Goal: Task Accomplishment & Management: Manage account settings

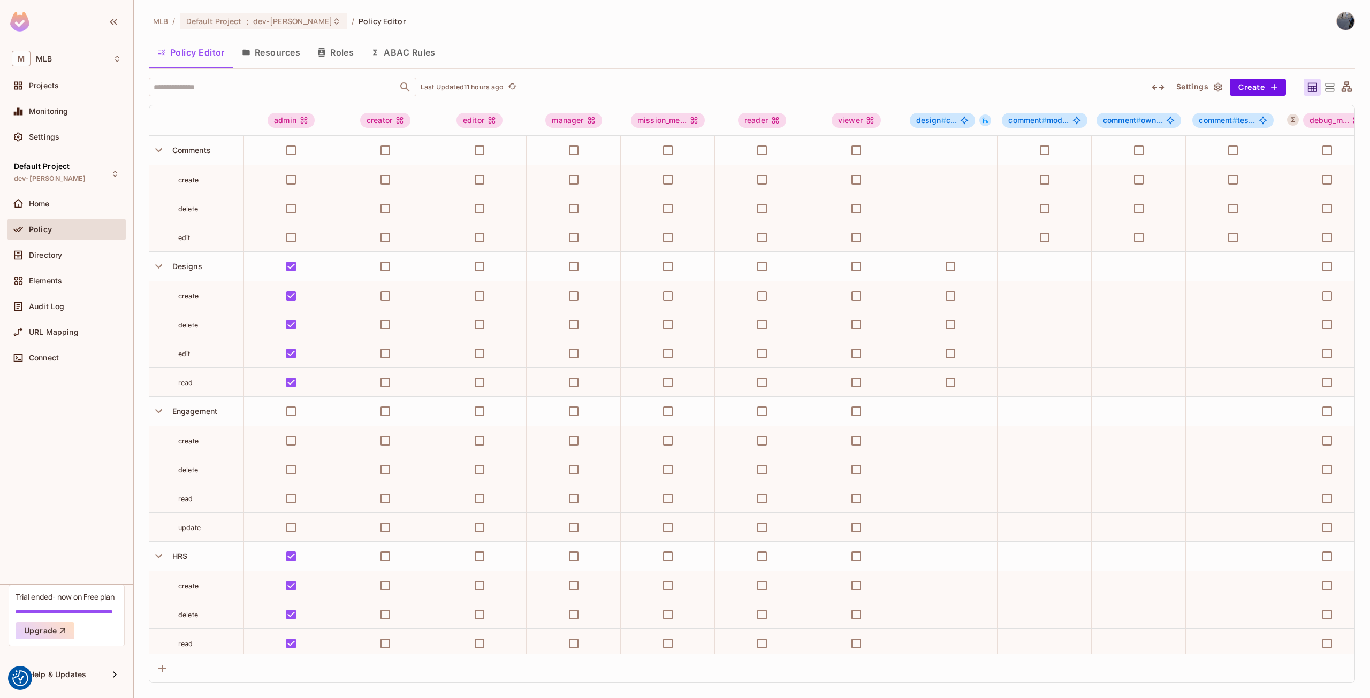
scroll to position [160, 0]
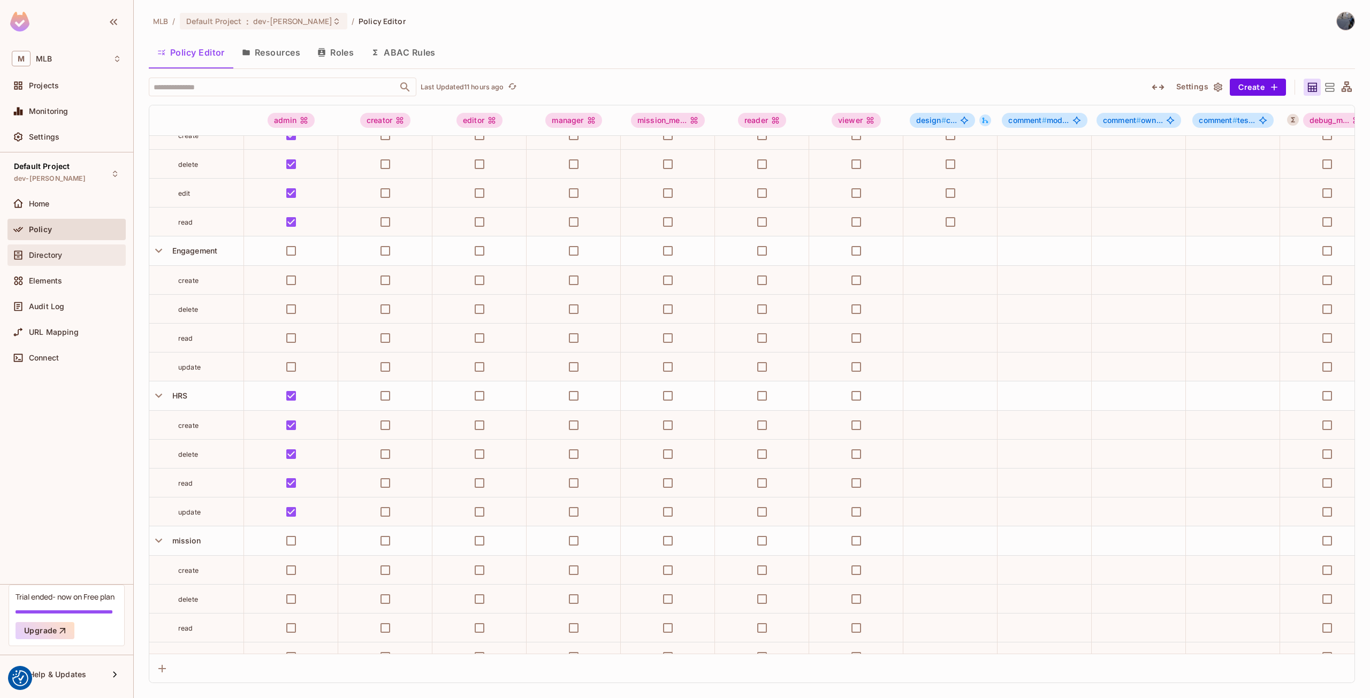
click at [62, 257] on span "Directory" at bounding box center [45, 255] width 33 height 9
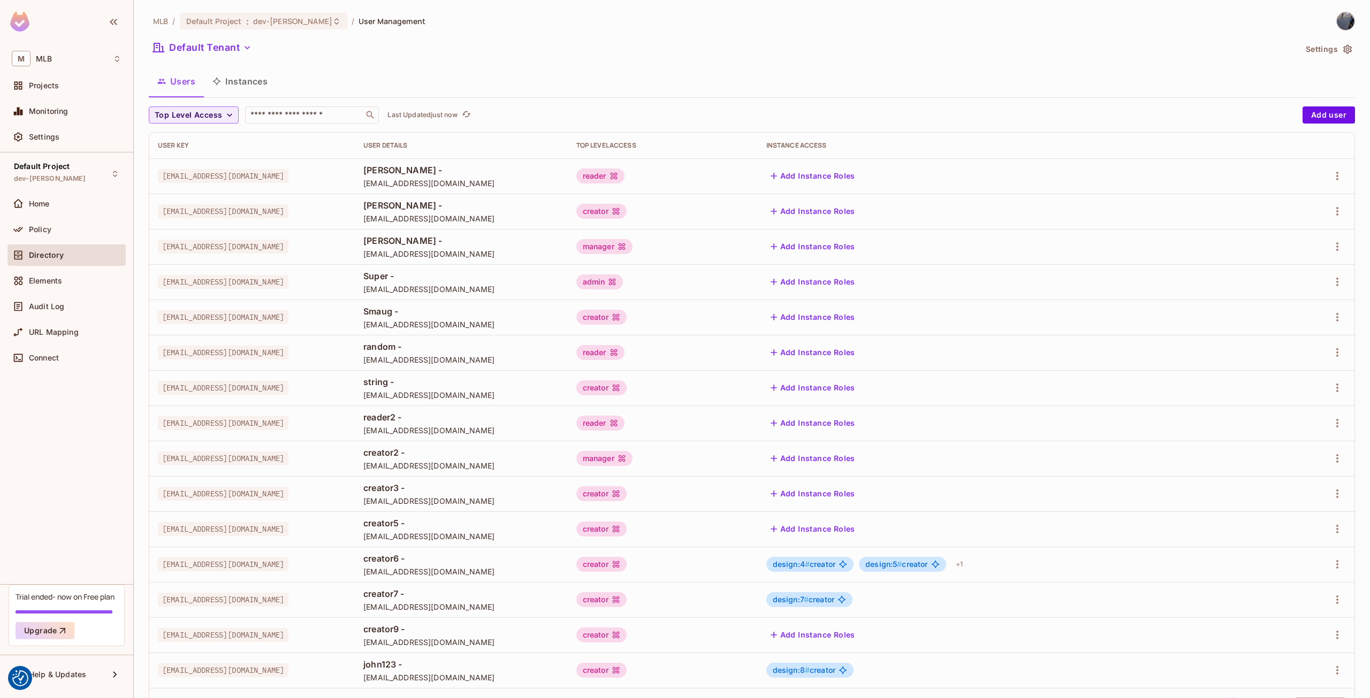
click at [434, 292] on span "[EMAIL_ADDRESS][DOMAIN_NAME]" at bounding box center [461, 289] width 196 height 10
click at [449, 289] on span "[EMAIL_ADDRESS][DOMAIN_NAME]" at bounding box center [461, 289] width 196 height 10
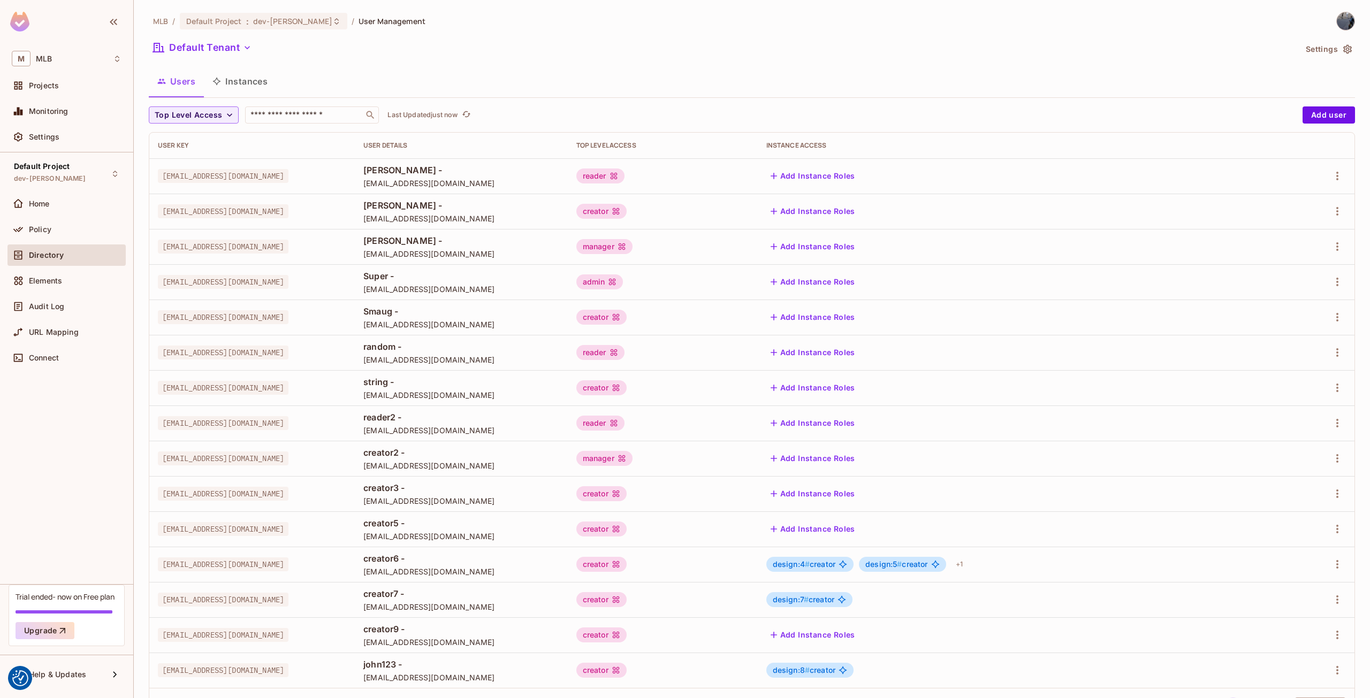
click at [422, 288] on span "[EMAIL_ADDRESS][DOMAIN_NAME]" at bounding box center [461, 289] width 196 height 10
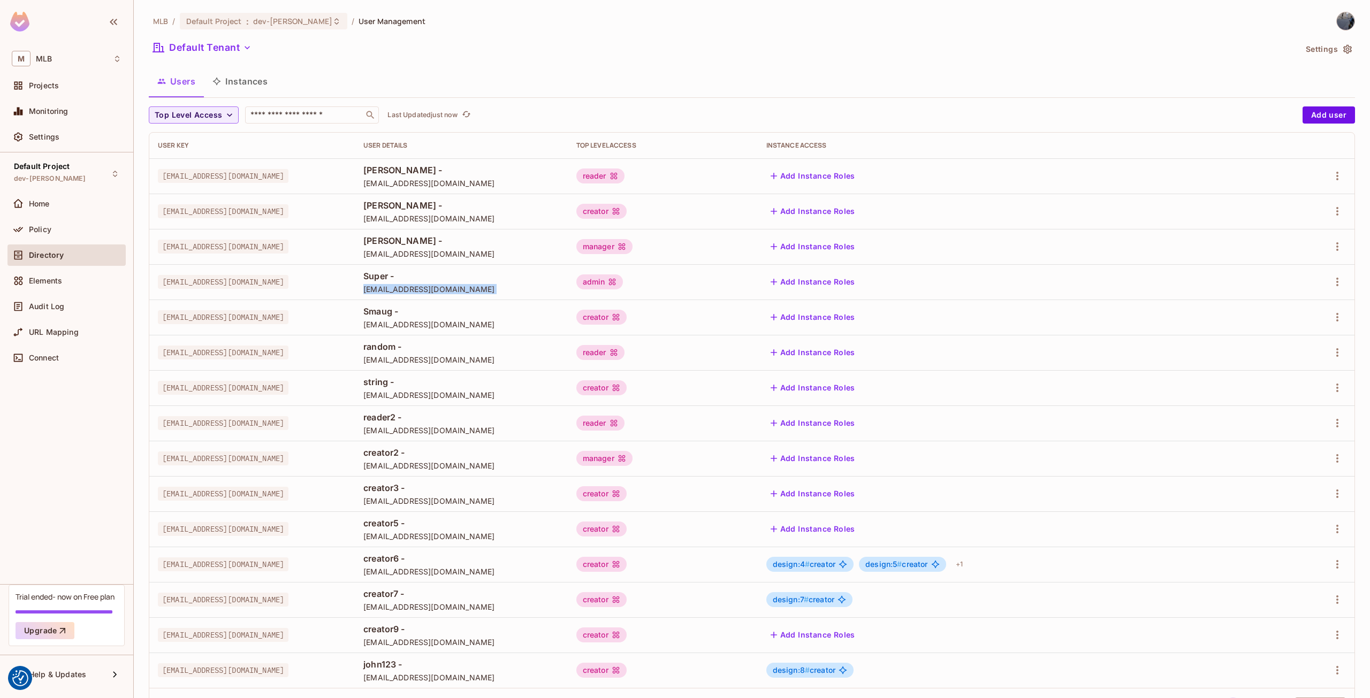
click at [422, 288] on span "[EMAIL_ADDRESS][DOMAIN_NAME]" at bounding box center [461, 289] width 196 height 10
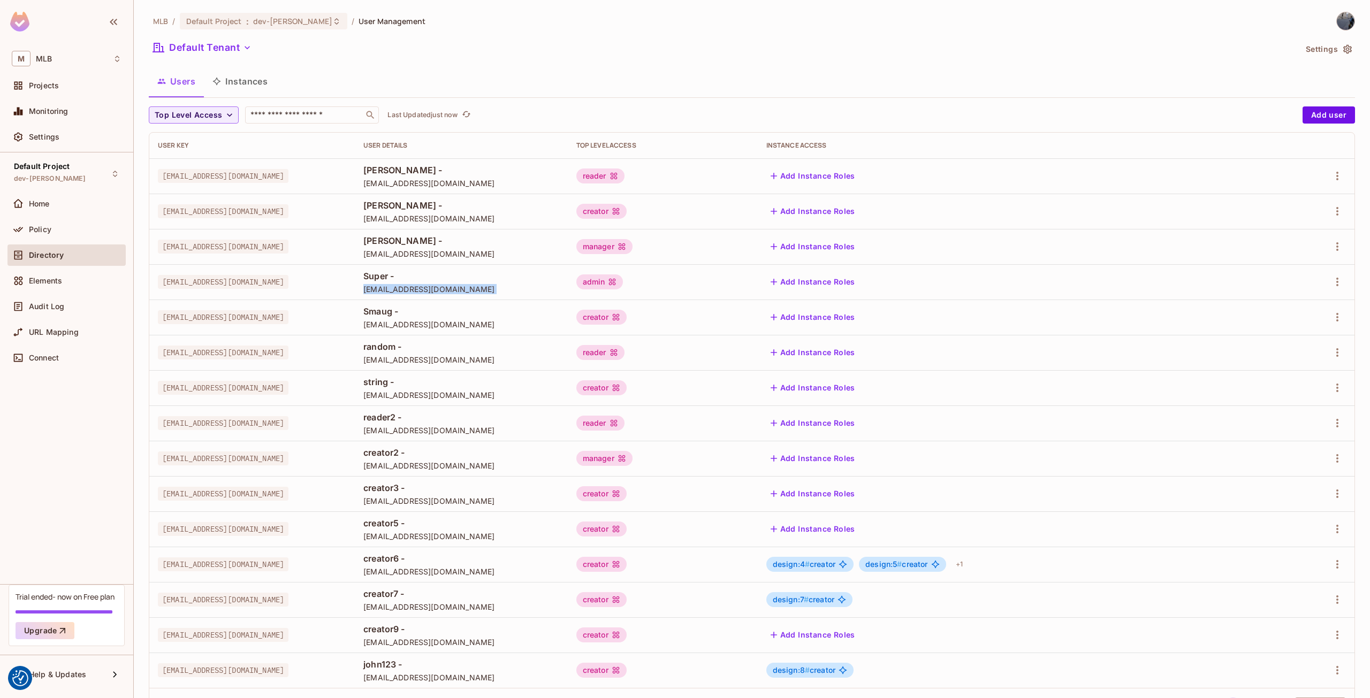
click at [426, 288] on span "[EMAIL_ADDRESS][DOMAIN_NAME]" at bounding box center [461, 289] width 196 height 10
click at [423, 295] on td "Super - [EMAIL_ADDRESS][DOMAIN_NAME]" at bounding box center [461, 281] width 213 height 35
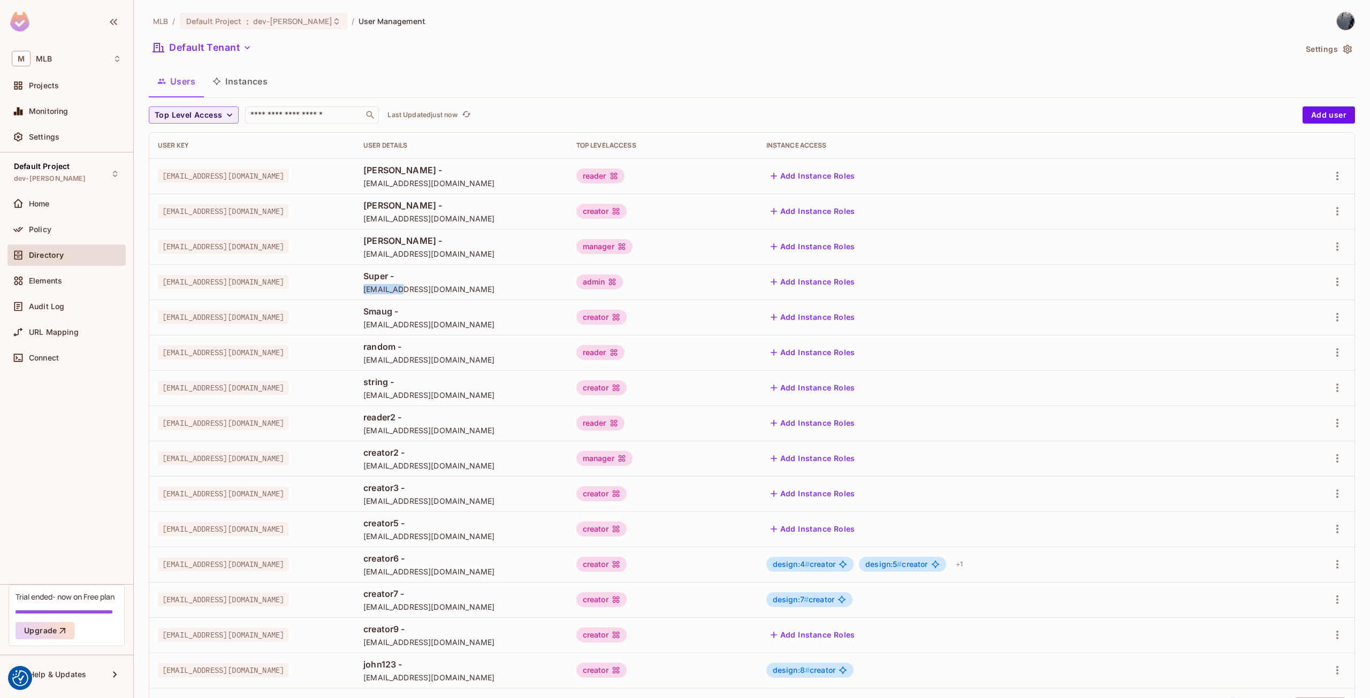
click at [436, 291] on span "[EMAIL_ADDRESS][DOMAIN_NAME]" at bounding box center [461, 289] width 196 height 10
click at [433, 291] on span "[EMAIL_ADDRESS][DOMAIN_NAME]" at bounding box center [461, 289] width 196 height 10
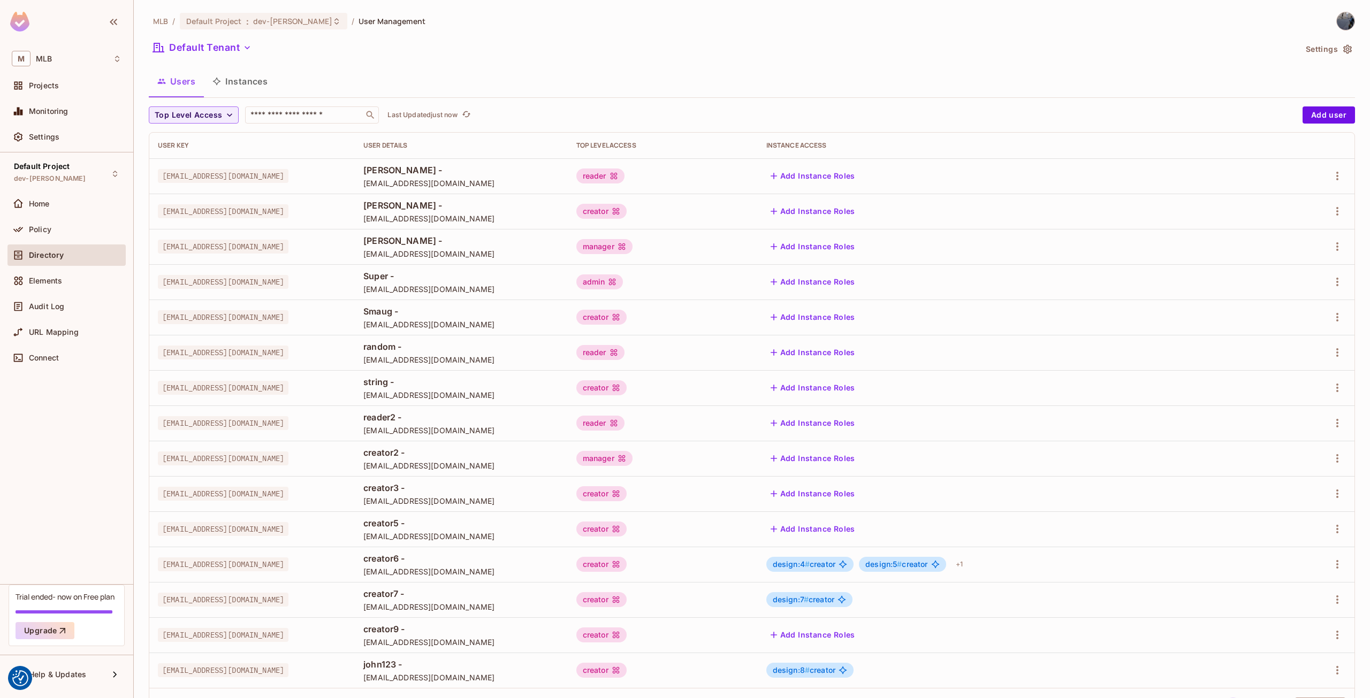
click at [446, 290] on span "[EMAIL_ADDRESS][DOMAIN_NAME]" at bounding box center [461, 289] width 196 height 10
click at [49, 233] on span "Policy" at bounding box center [40, 229] width 22 height 9
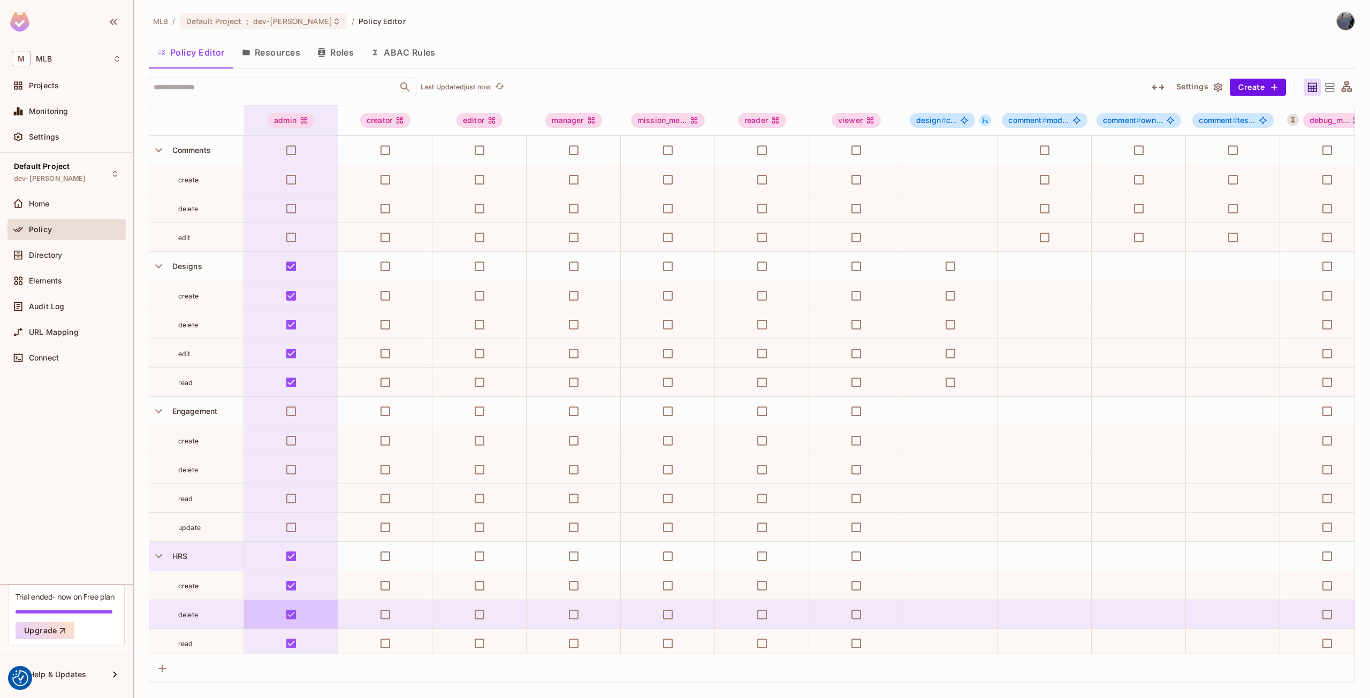
scroll to position [267, 0]
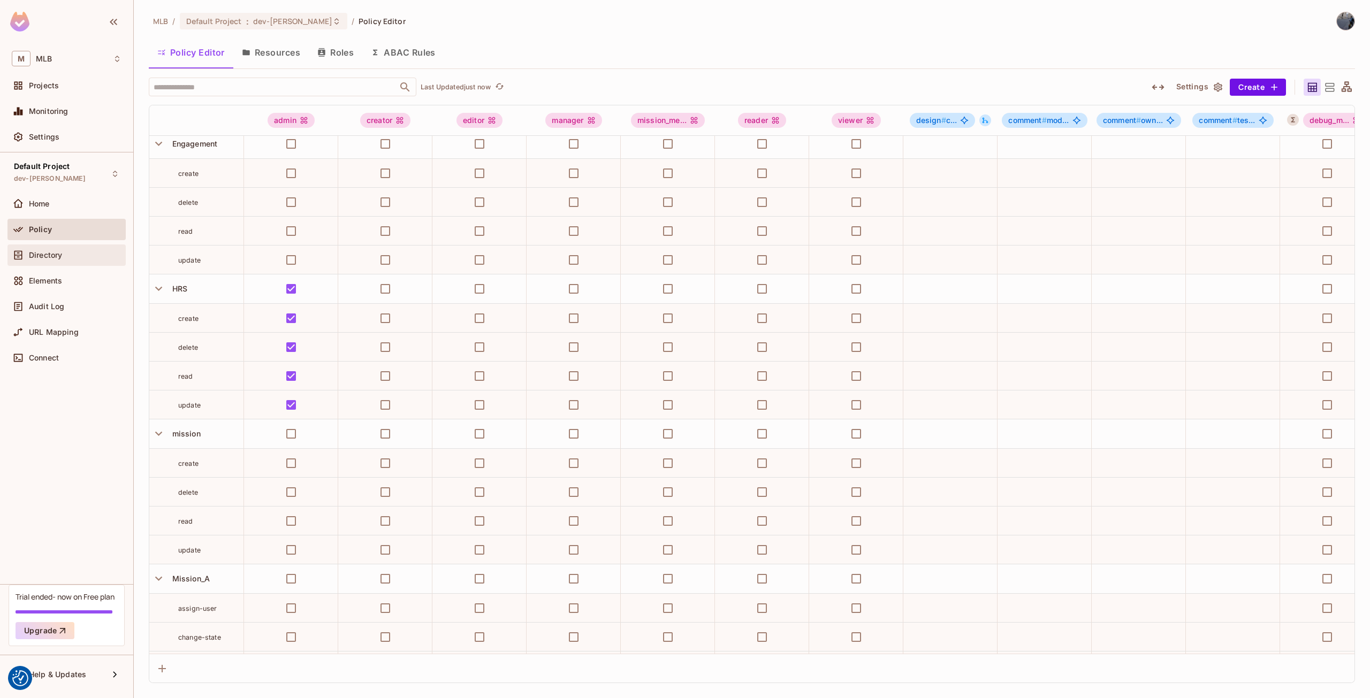
click at [64, 249] on div "Directory" at bounding box center [67, 255] width 110 height 13
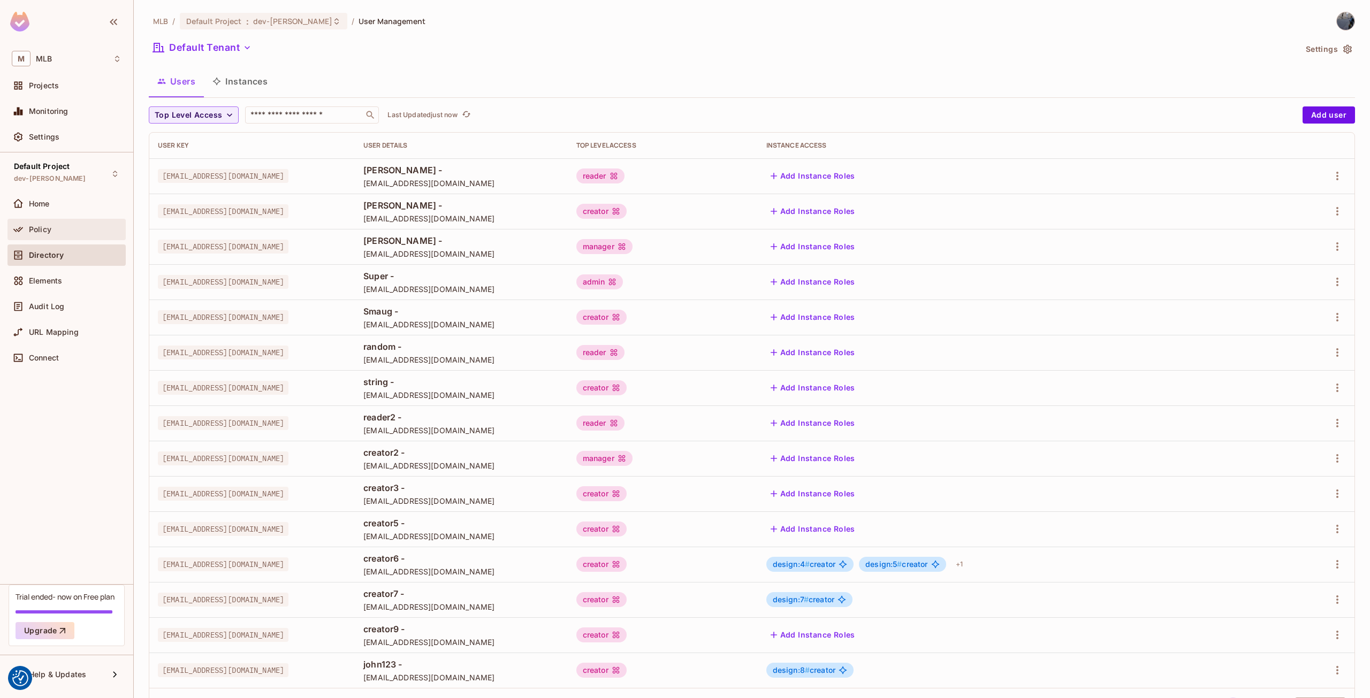
click at [47, 225] on span "Policy" at bounding box center [40, 229] width 22 height 9
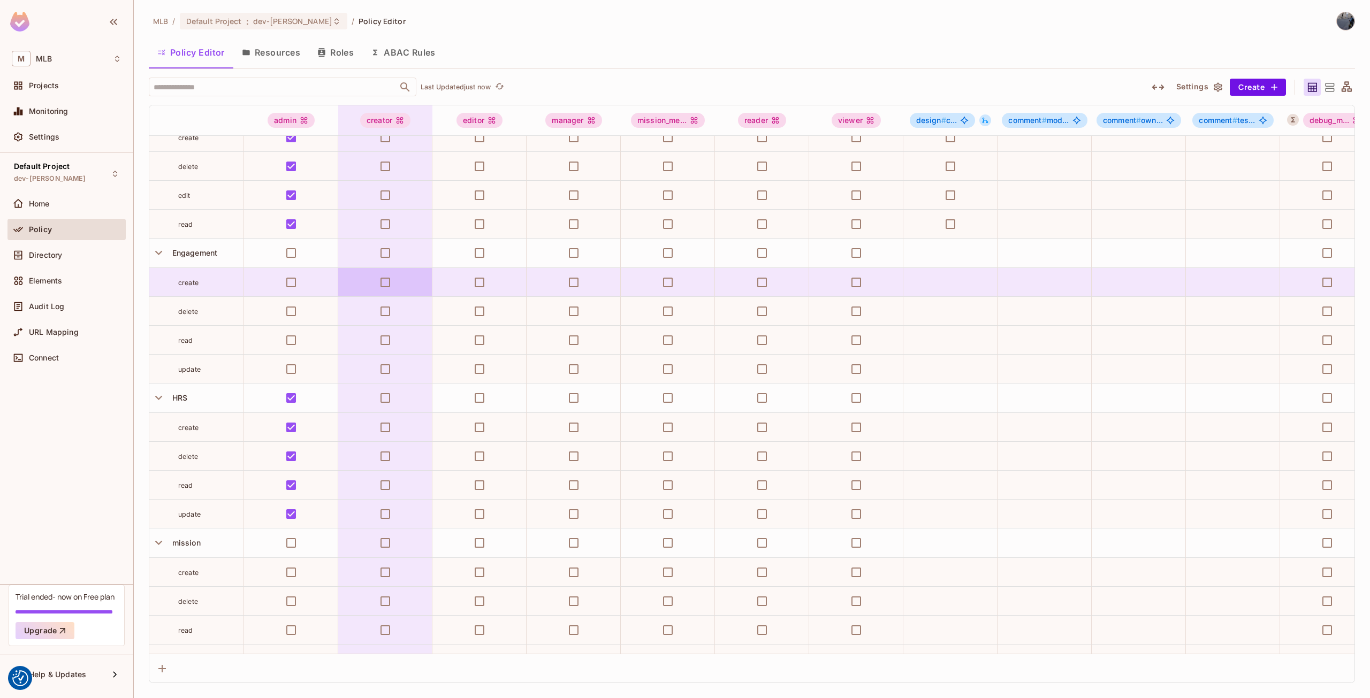
scroll to position [160, 0]
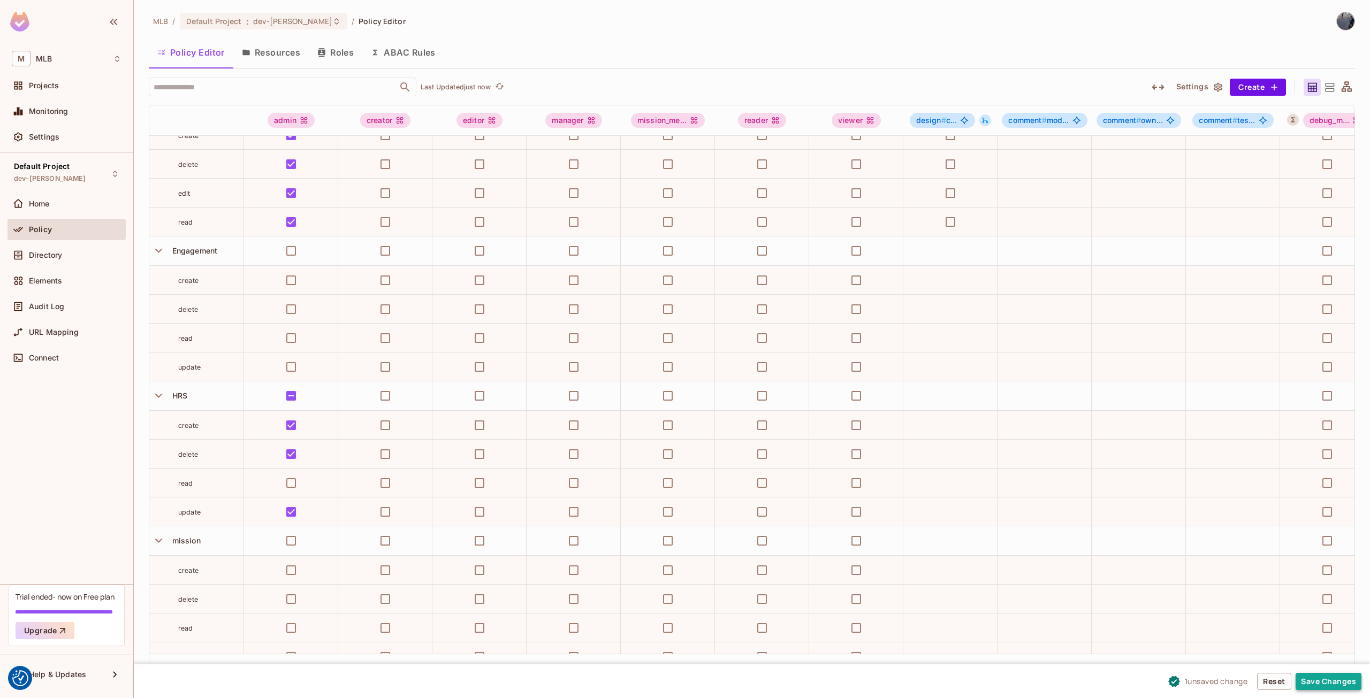
click at [1337, 680] on button "Save Changes" at bounding box center [1328, 681] width 66 height 17
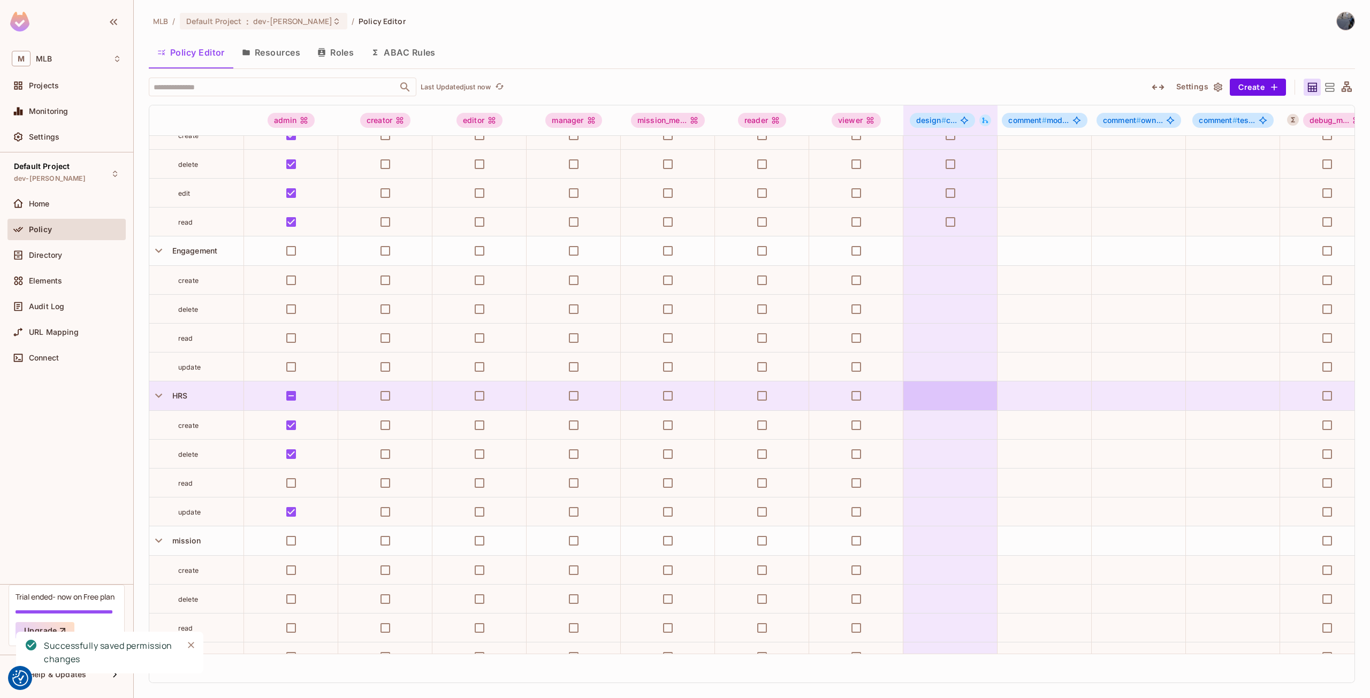
click at [194, 647] on icon "Close" at bounding box center [191, 645] width 11 height 11
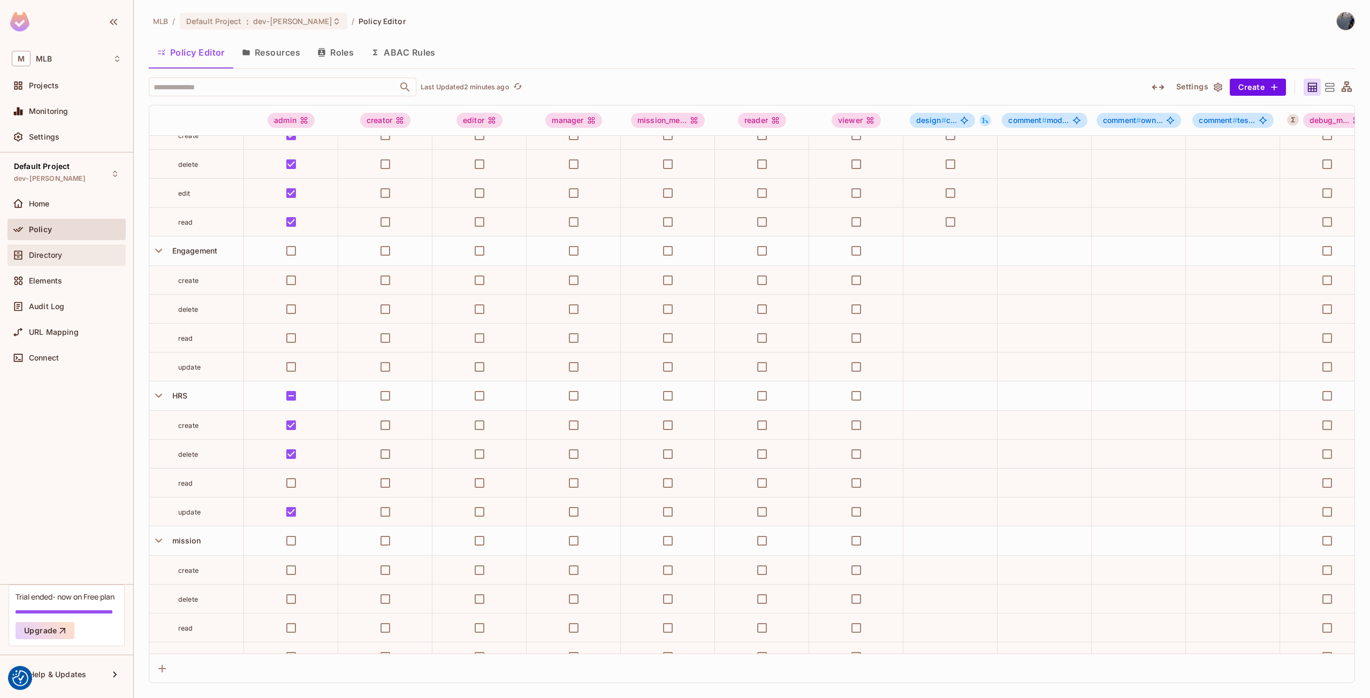
click at [86, 264] on div "Directory" at bounding box center [66, 254] width 118 height 21
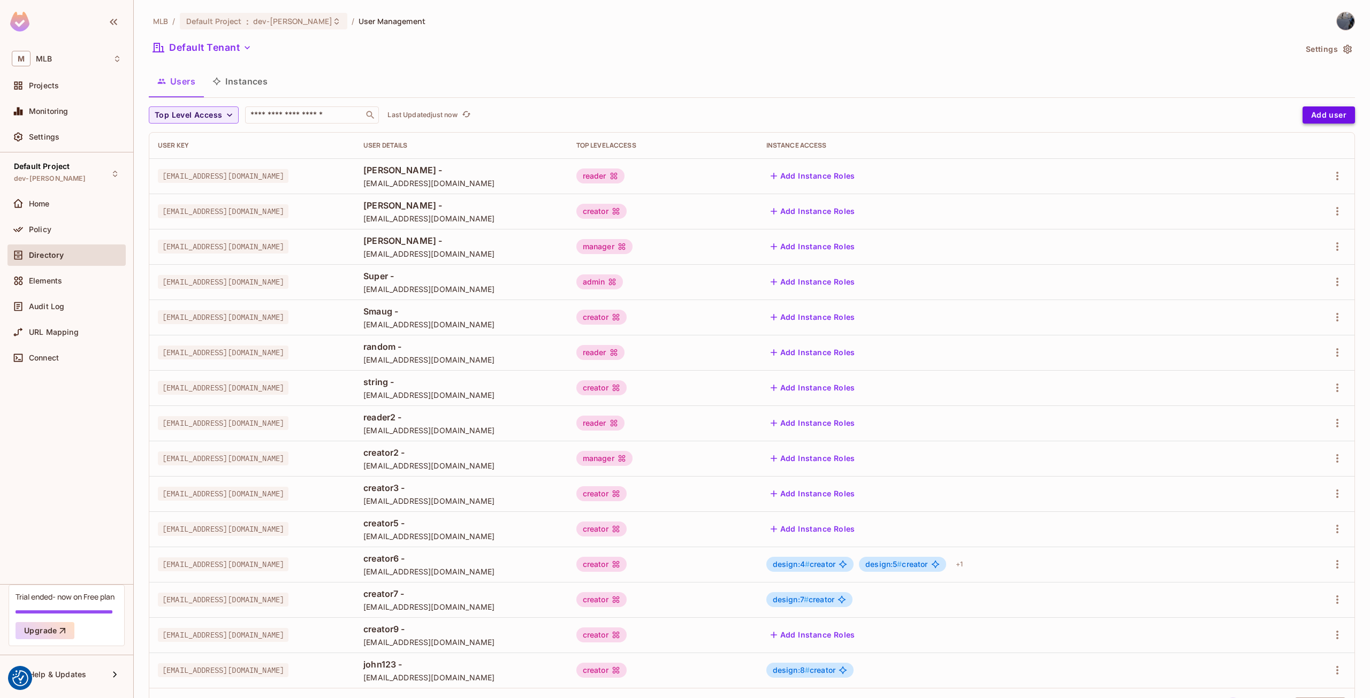
click at [1324, 113] on button "Add user" at bounding box center [1328, 114] width 52 height 17
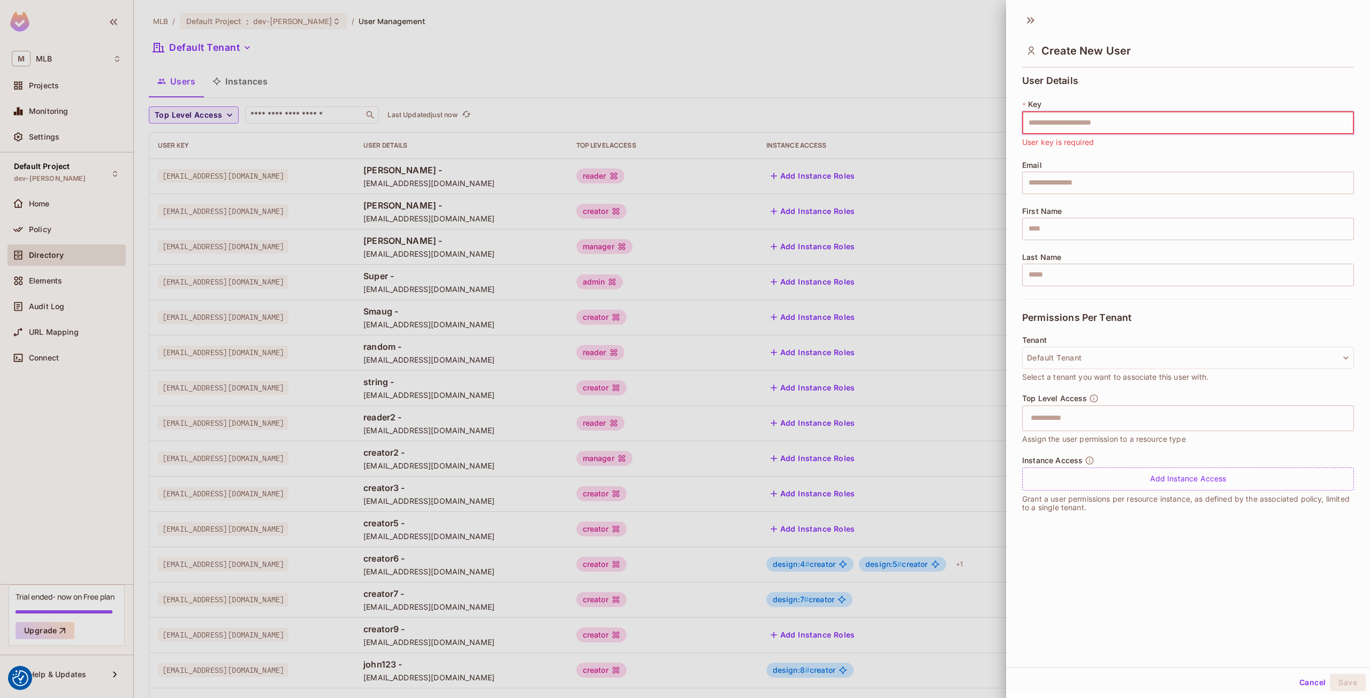
click at [1302, 678] on button "Cancel" at bounding box center [1312, 682] width 35 height 17
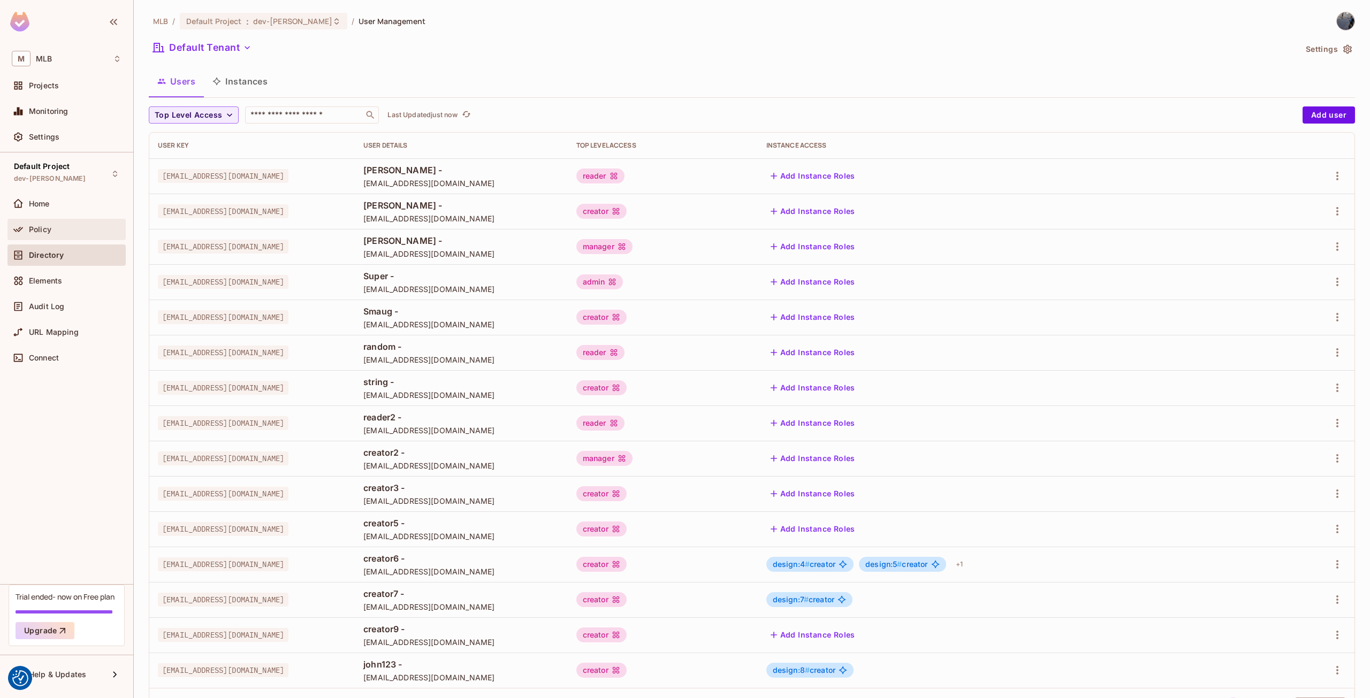
click at [44, 235] on div "Policy" at bounding box center [67, 229] width 110 height 13
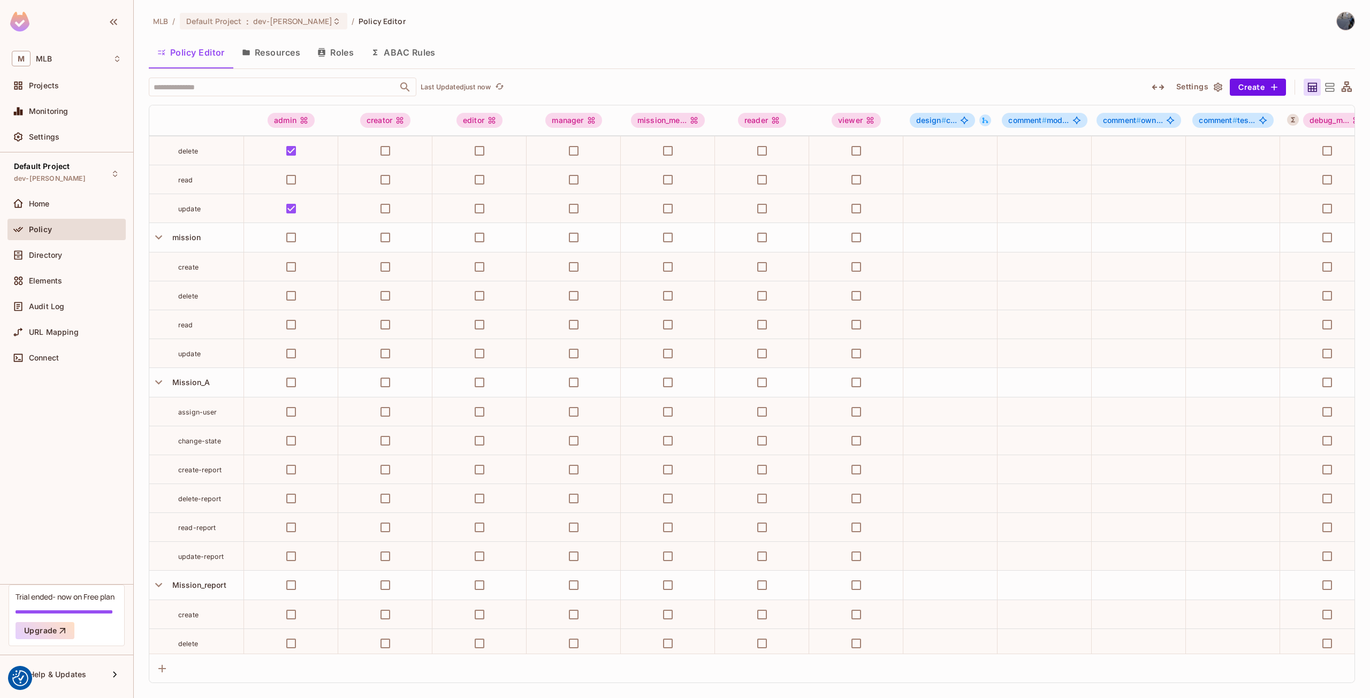
scroll to position [481, 0]
click at [189, 425] on span "change-state" at bounding box center [199, 423] width 43 height 8
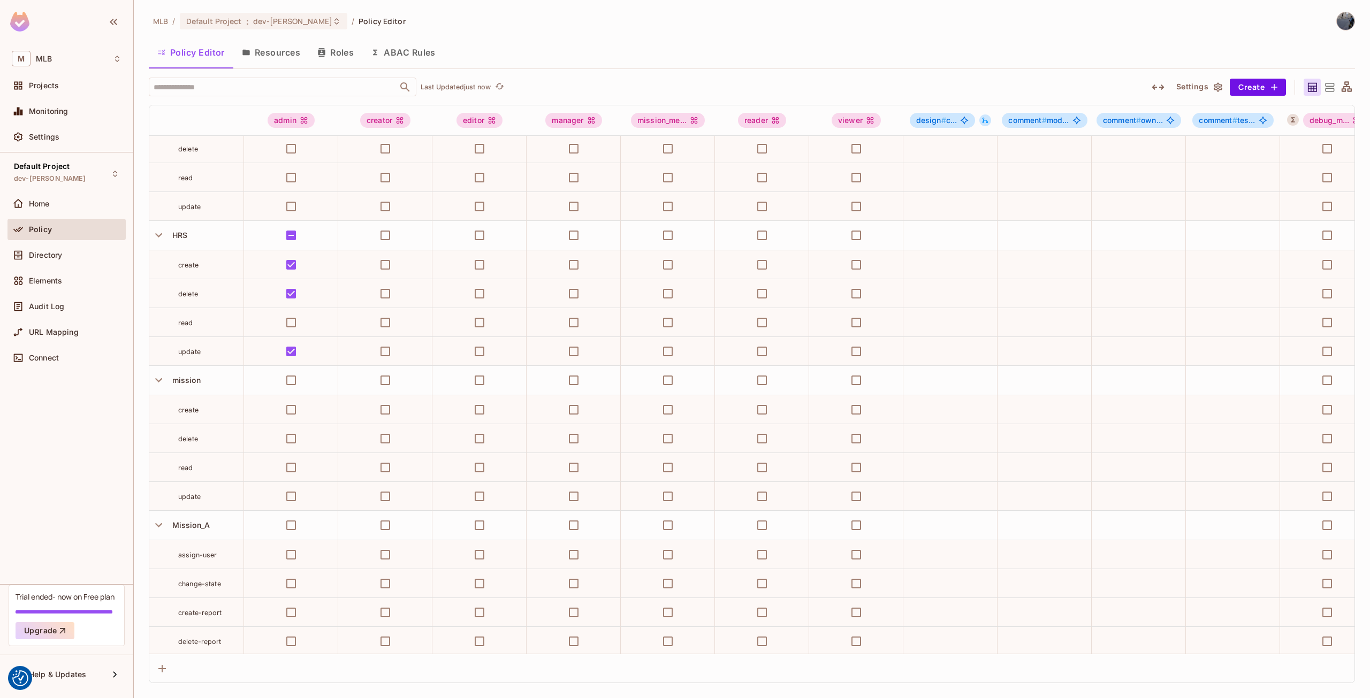
click at [188, 320] on span "read" at bounding box center [185, 323] width 15 height 8
click at [186, 325] on span "read" at bounding box center [185, 323] width 15 height 8
click at [186, 291] on span "delete" at bounding box center [188, 294] width 20 height 8
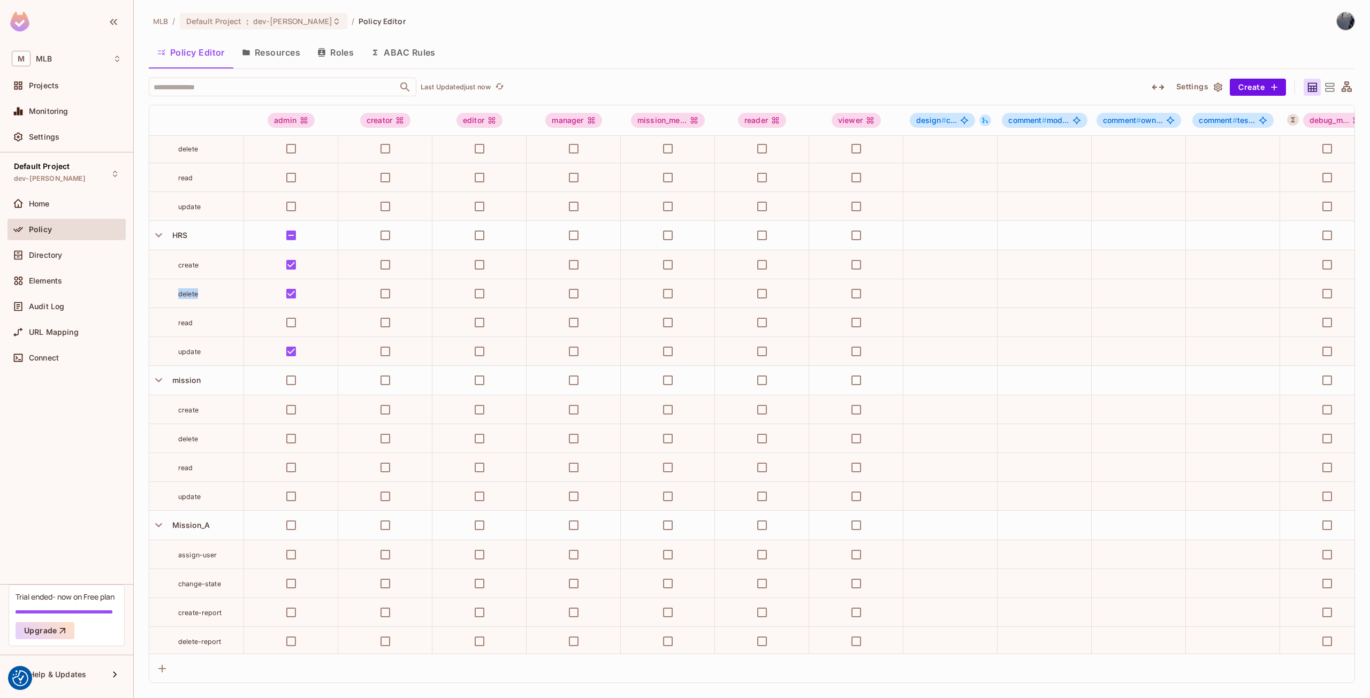
click at [186, 291] on span "delete" at bounding box center [188, 294] width 20 height 8
copy span "delete"
click at [186, 285] on td "delete" at bounding box center [196, 293] width 95 height 29
click at [406, 48] on button "ABAC Rules" at bounding box center [403, 52] width 82 height 27
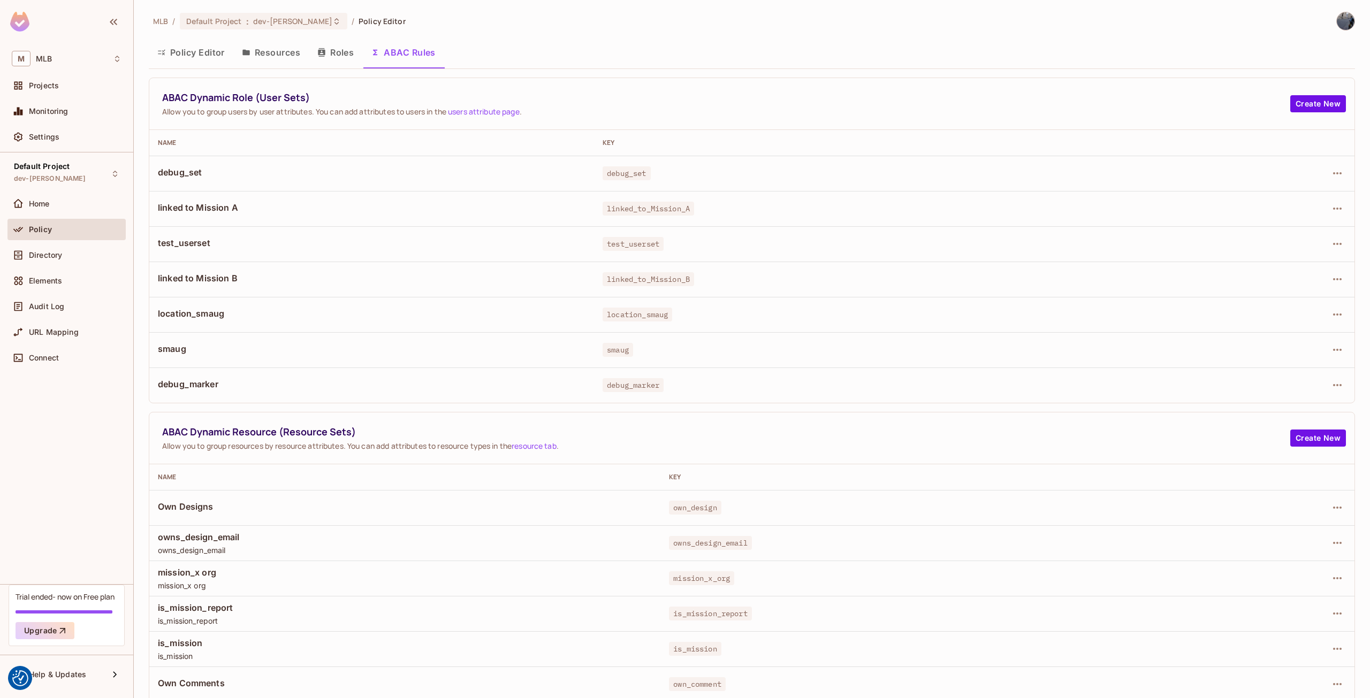
click at [1316, 389] on div at bounding box center [1262, 385] width 165 height 17
click at [1330, 386] on icon "button" at bounding box center [1336, 385] width 13 height 13
click at [1281, 410] on div "Edit Dynamic Role (User Set)" at bounding box center [1255, 409] width 105 height 11
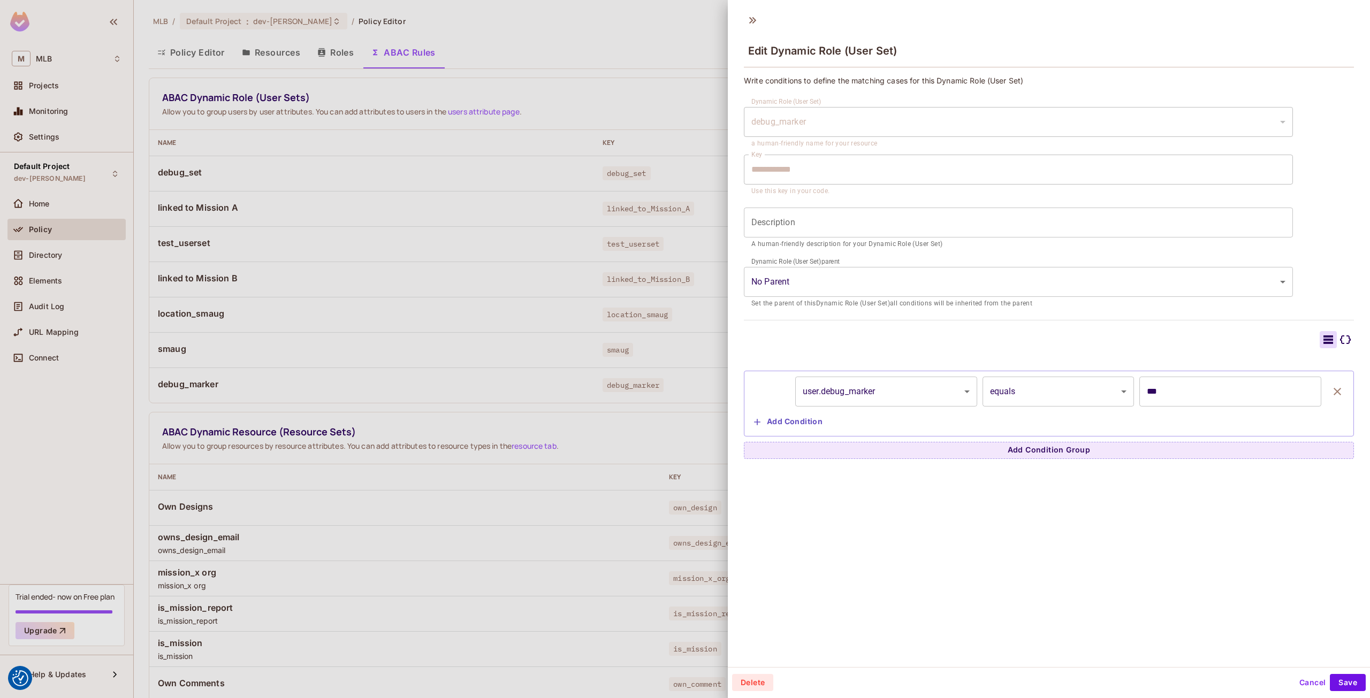
click at [1296, 677] on button "Cancel" at bounding box center [1312, 682] width 35 height 17
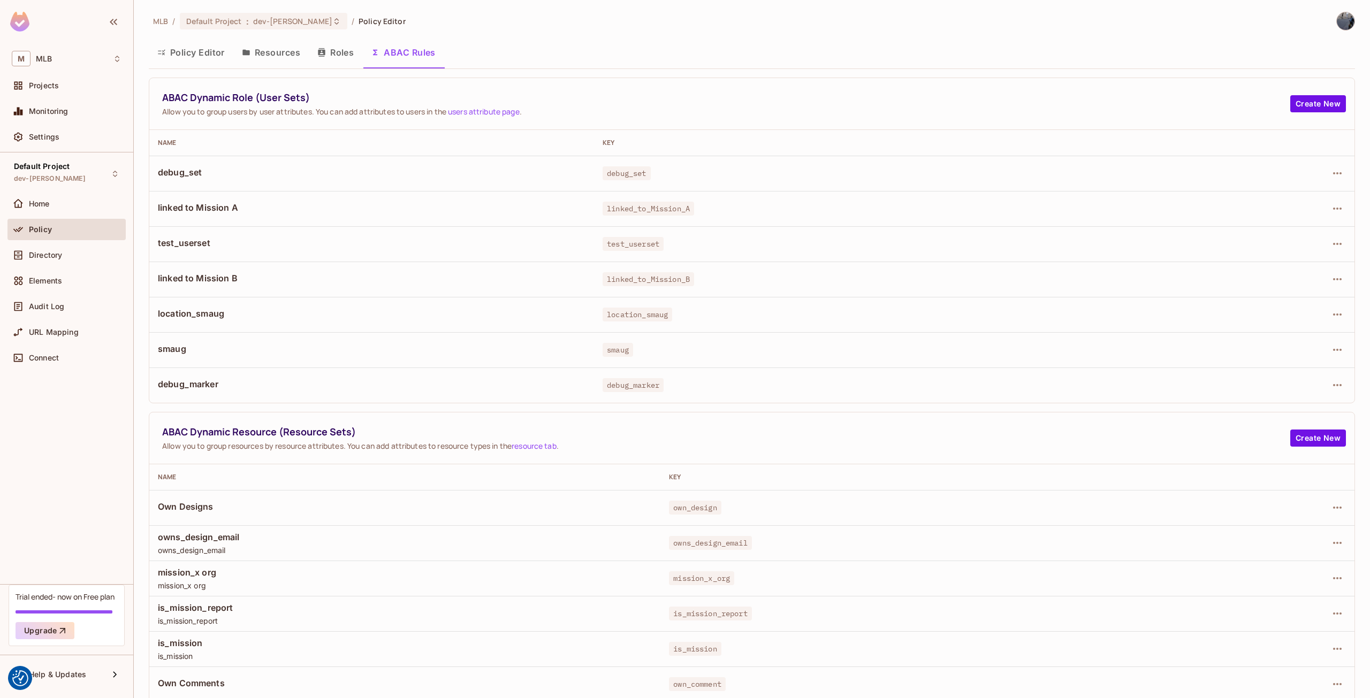
click at [53, 226] on div "Policy" at bounding box center [75, 229] width 93 height 9
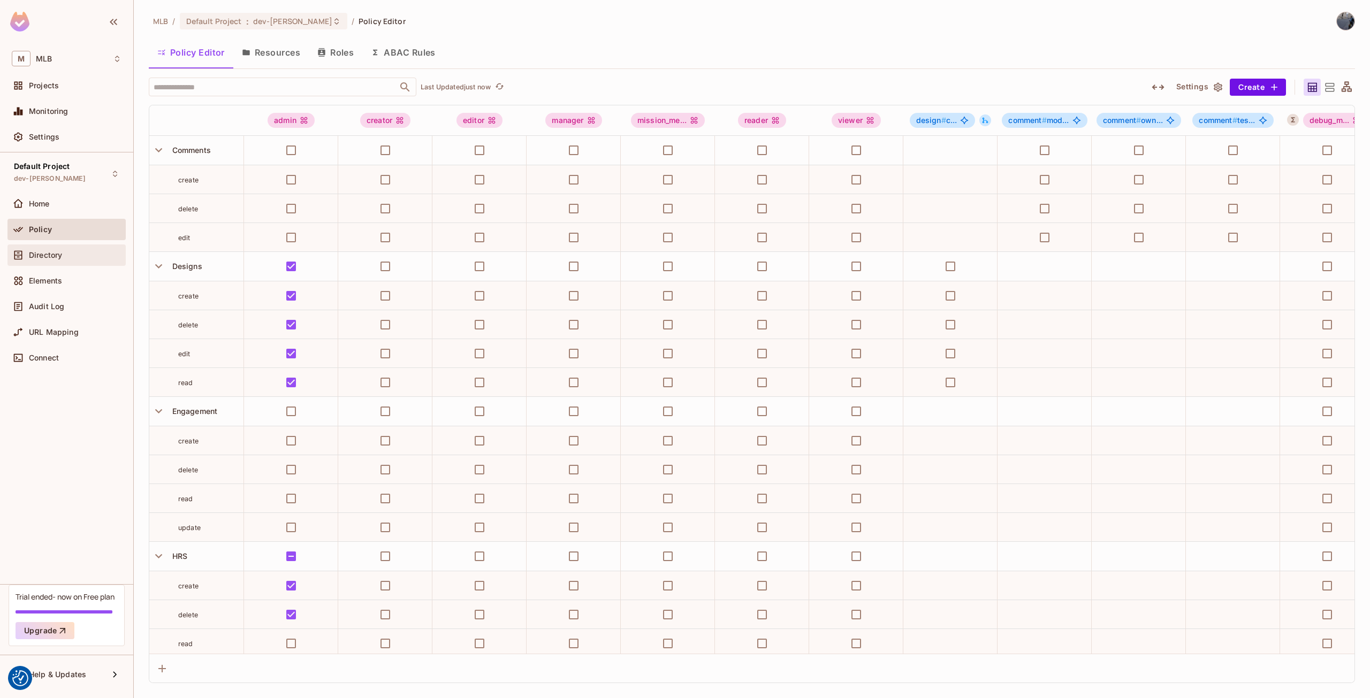
click at [66, 247] on div "Directory" at bounding box center [66, 254] width 118 height 21
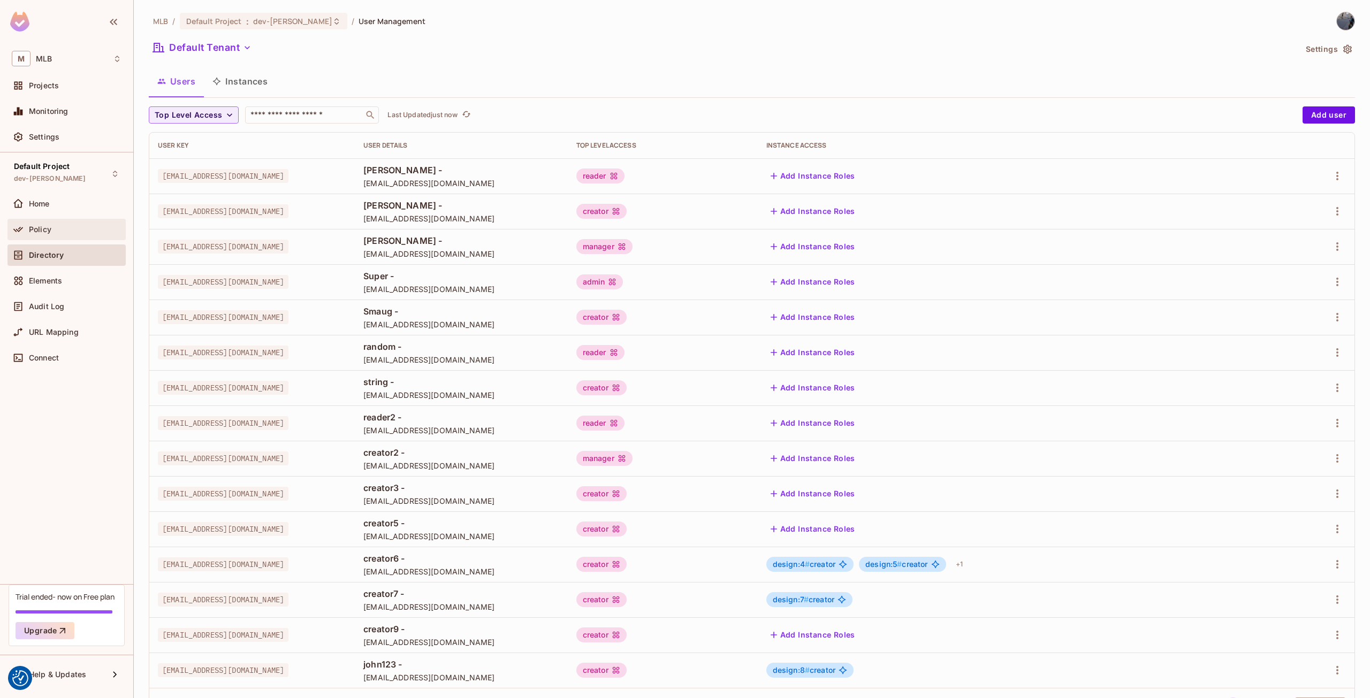
click at [49, 226] on span "Policy" at bounding box center [40, 229] width 22 height 9
